Goal: Communication & Community: Answer question/provide support

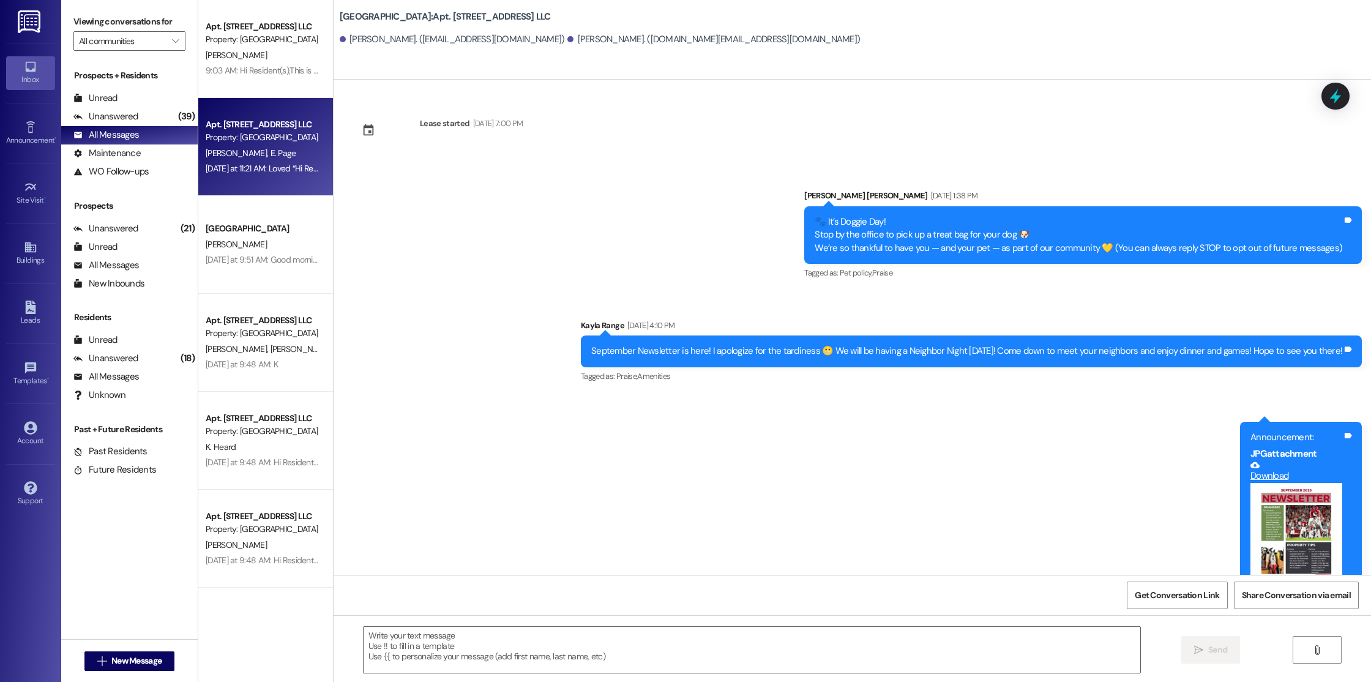
scroll to position [778, 0]
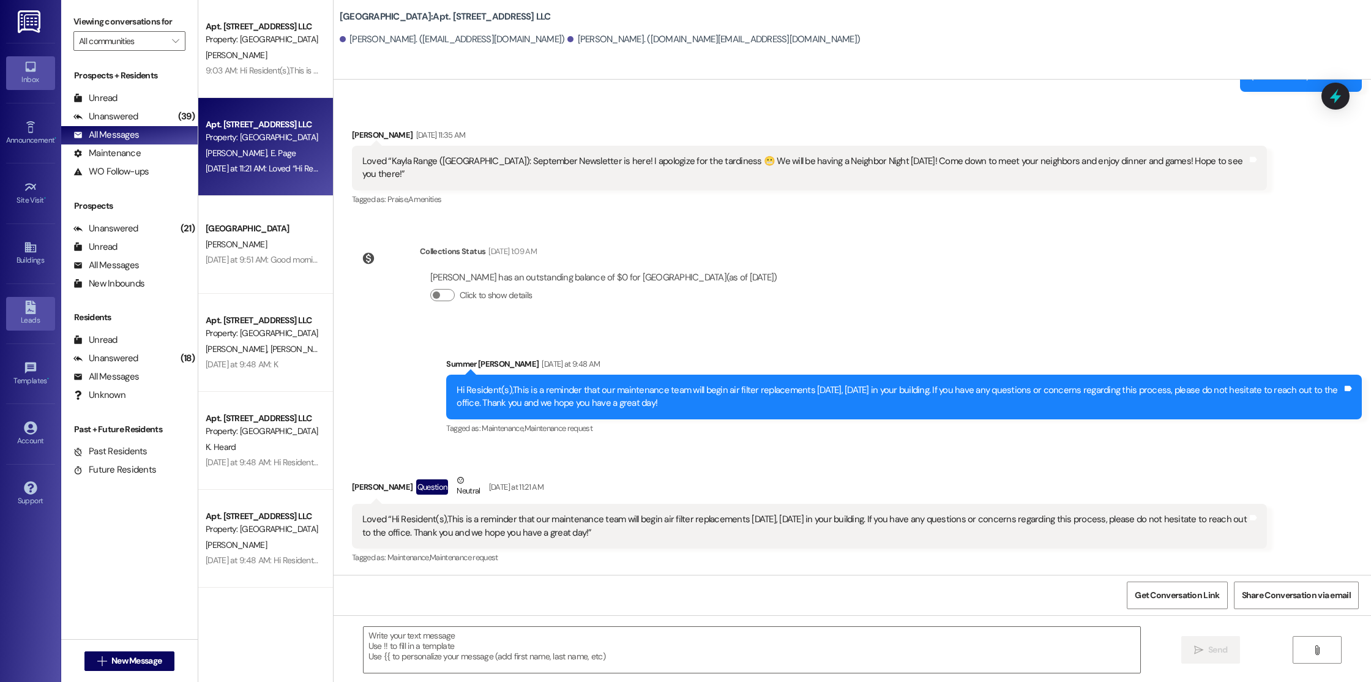
click at [37, 307] on link "Leads" at bounding box center [30, 313] width 49 height 33
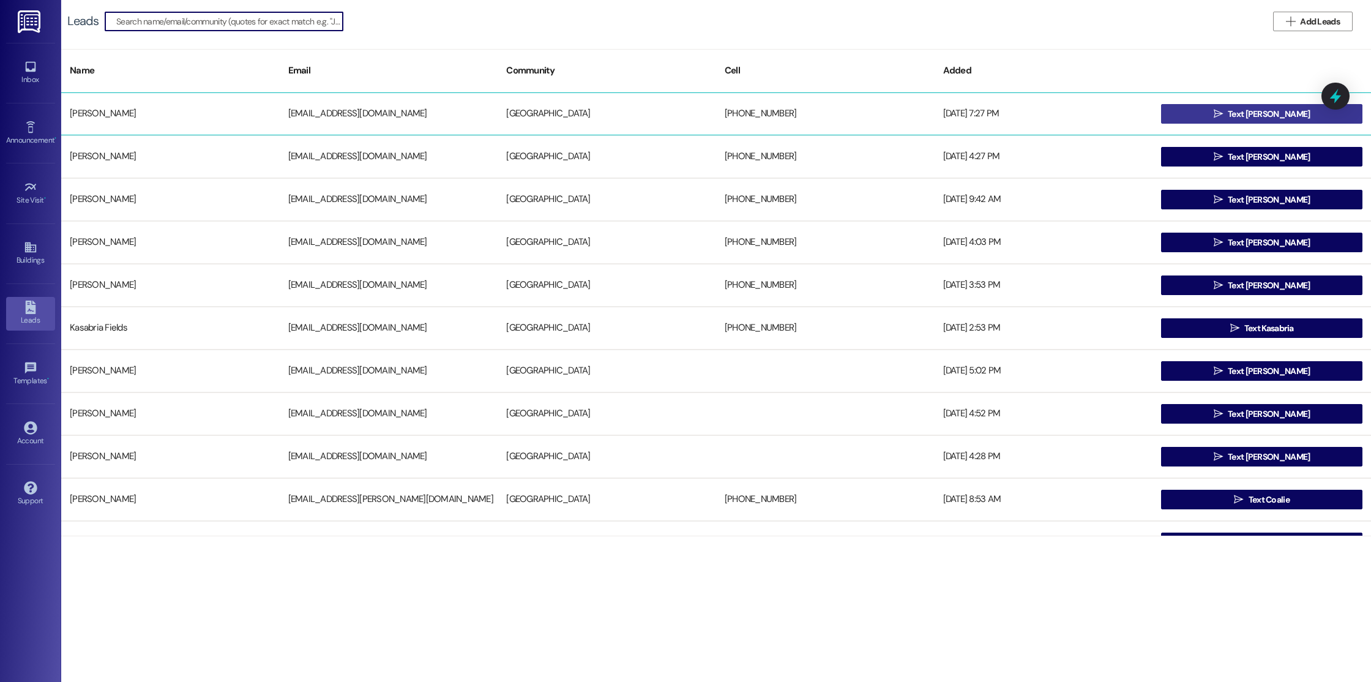
click at [1277, 113] on span "Text [PERSON_NAME]" at bounding box center [1268, 114] width 82 height 13
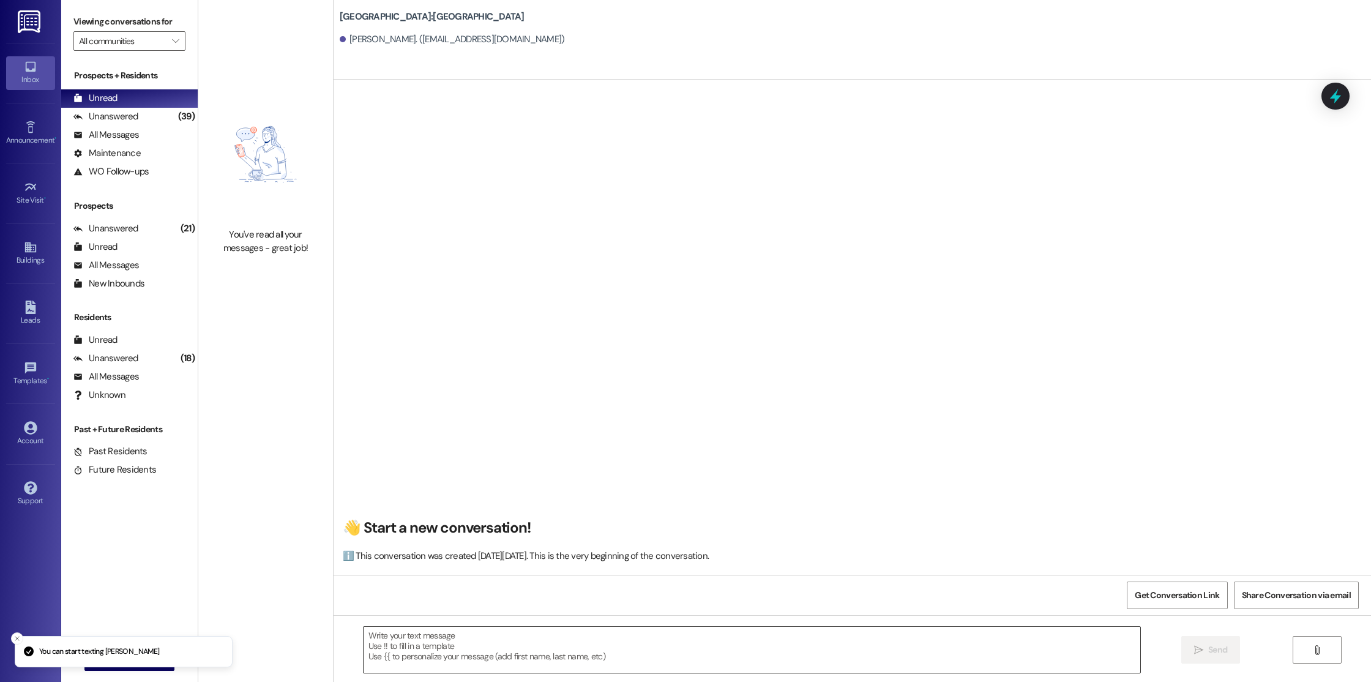
click at [707, 641] on textarea at bounding box center [751, 650] width 776 height 46
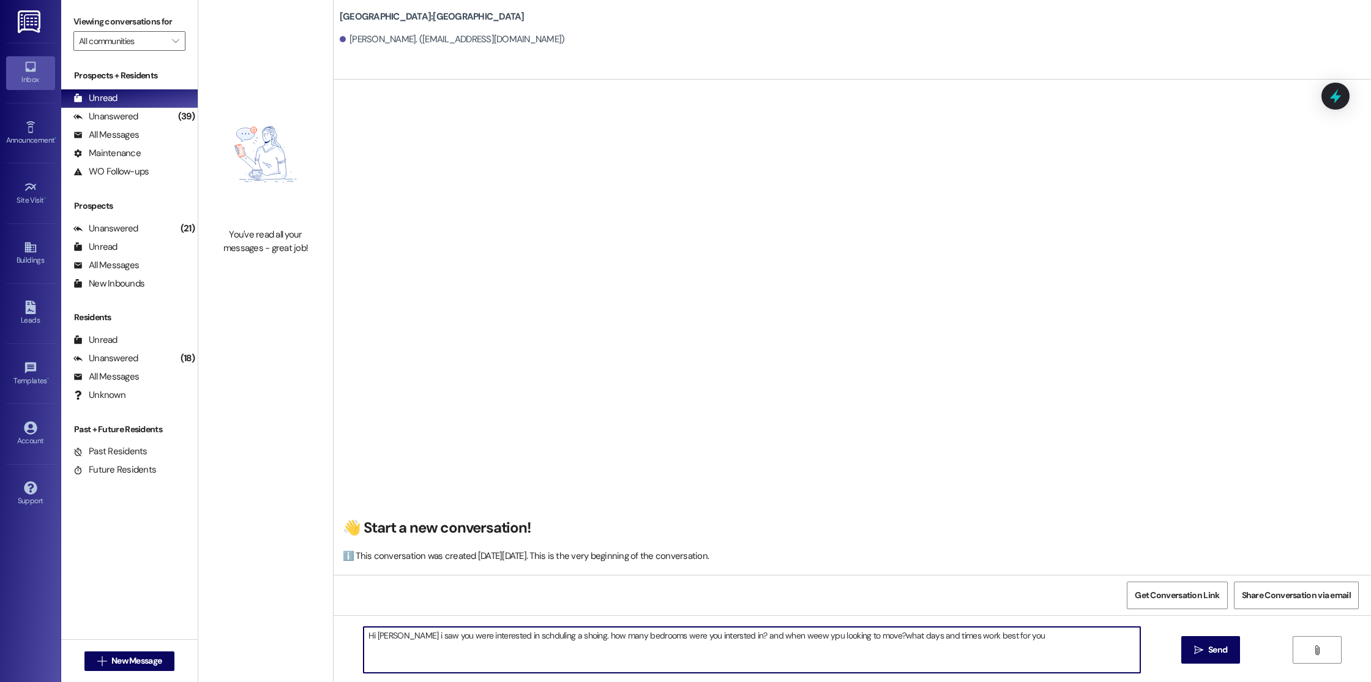
drag, startPoint x: 675, startPoint y: 634, endPoint x: 570, endPoint y: 634, distance: 105.2
click at [604, 634] on textarea "Hi [PERSON_NAME] i saw you were interested in schduling a shoing. how many bedr…" at bounding box center [751, 650] width 776 height 46
drag, startPoint x: 973, startPoint y: 636, endPoint x: 620, endPoint y: 644, distance: 353.7
click at [620, 644] on textarea "Hi [PERSON_NAME] i saw you were interested in schduling a shoing. how many bedr…" at bounding box center [751, 650] width 776 height 46
click at [922, 636] on textarea "Hi [PERSON_NAME] i saw you were interested in schduling a shoing. how many bedr…" at bounding box center [751, 650] width 776 height 46
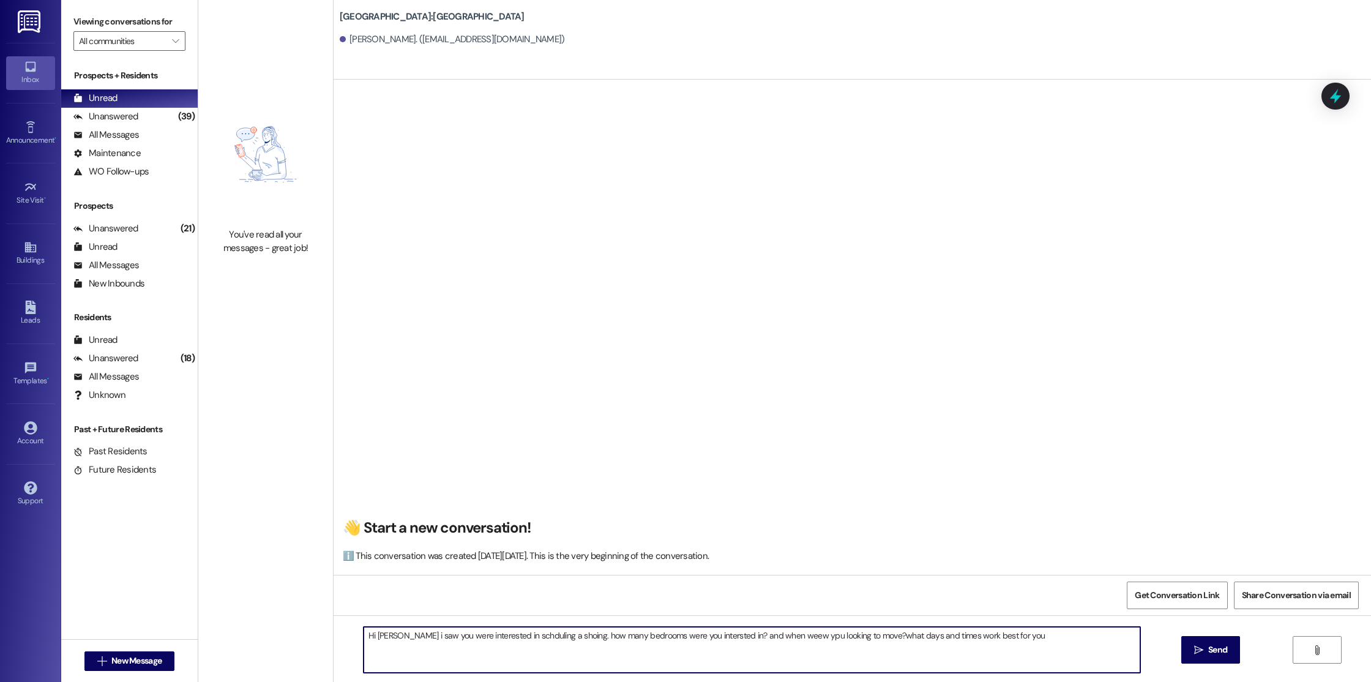
click at [907, 643] on textarea "Hi [PERSON_NAME] i saw you were interested in schduling a shoing. how many bedr…" at bounding box center [751, 650] width 776 height 46
click at [913, 640] on textarea "Hi [PERSON_NAME] i saw you were interested in schduling a shoing. how many bedr…" at bounding box center [751, 650] width 776 height 46
type textarea "Hi [PERSON_NAME] i saw you were interested in schduling a shoing. how many bedr…"
